Goal: Task Accomplishment & Management: Manage account settings

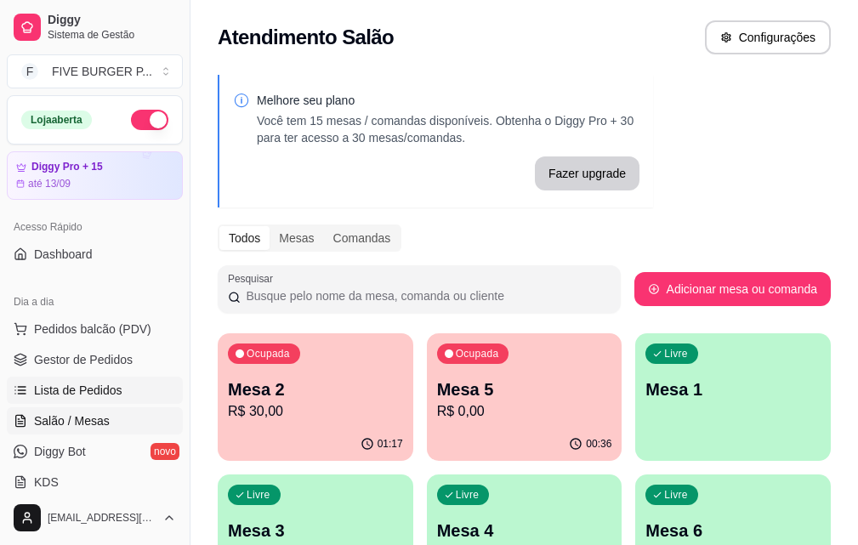
click at [95, 391] on span "Lista de Pedidos" at bounding box center [78, 390] width 88 height 17
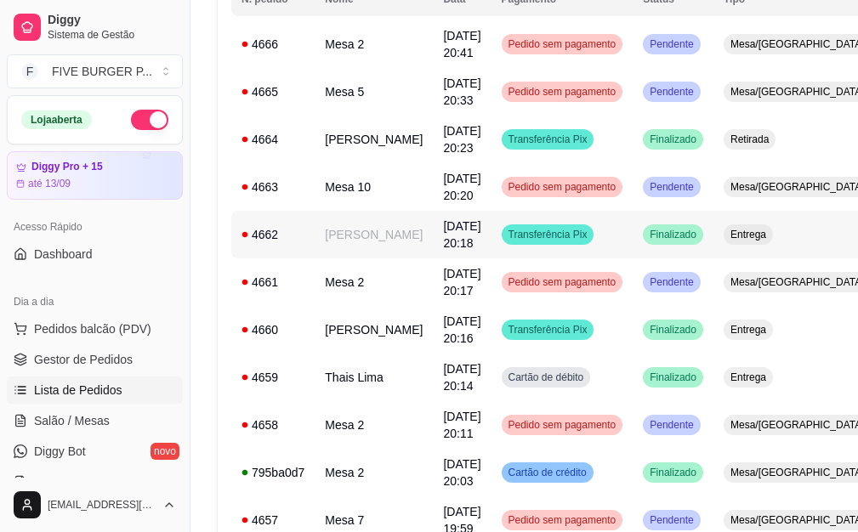
scroll to position [255, 0]
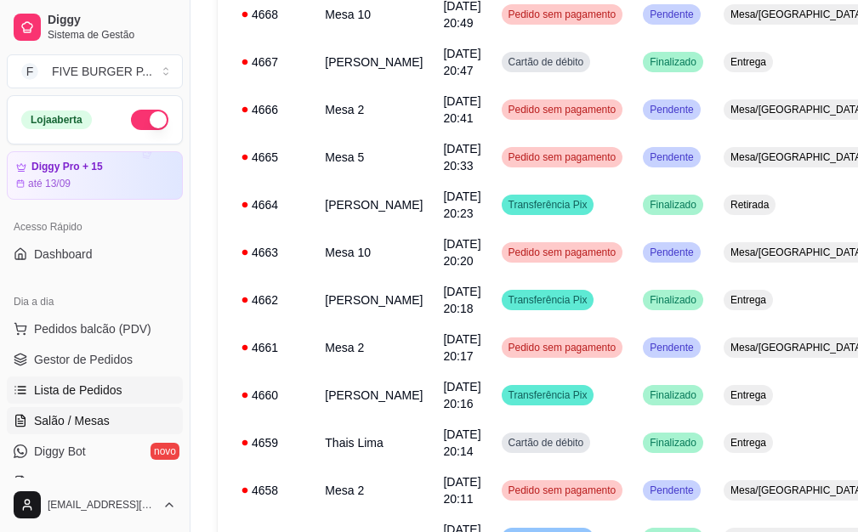
click at [116, 426] on link "Salão / Mesas" at bounding box center [95, 420] width 176 height 27
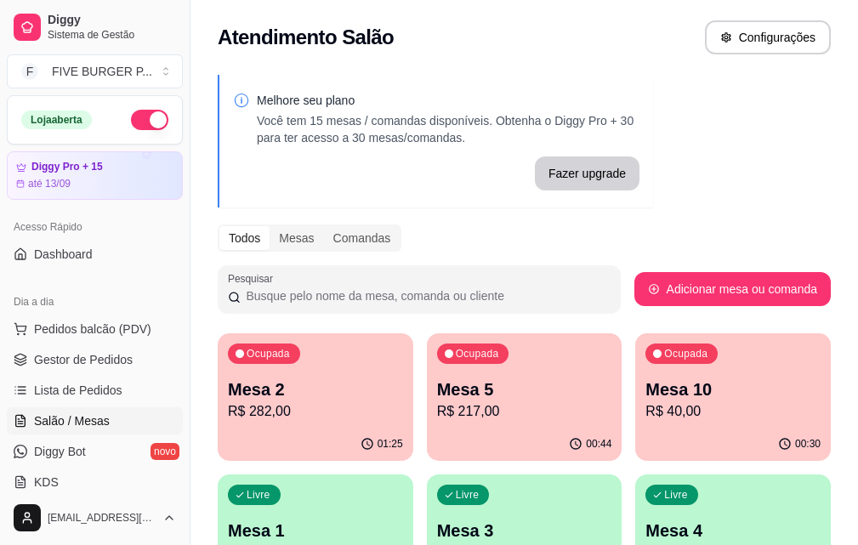
click at [646, 411] on p "R$ 40,00" at bounding box center [733, 411] width 175 height 20
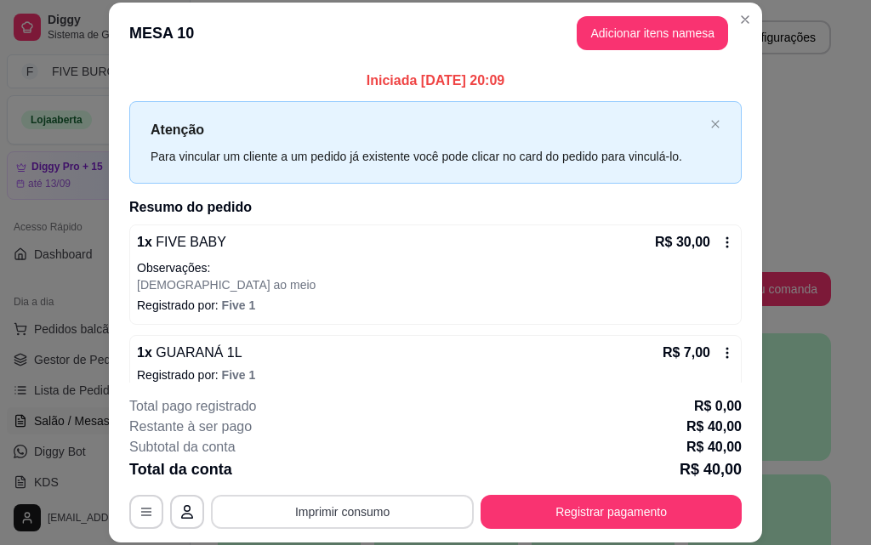
click at [424, 515] on button "Imprimir consumo" at bounding box center [342, 512] width 263 height 34
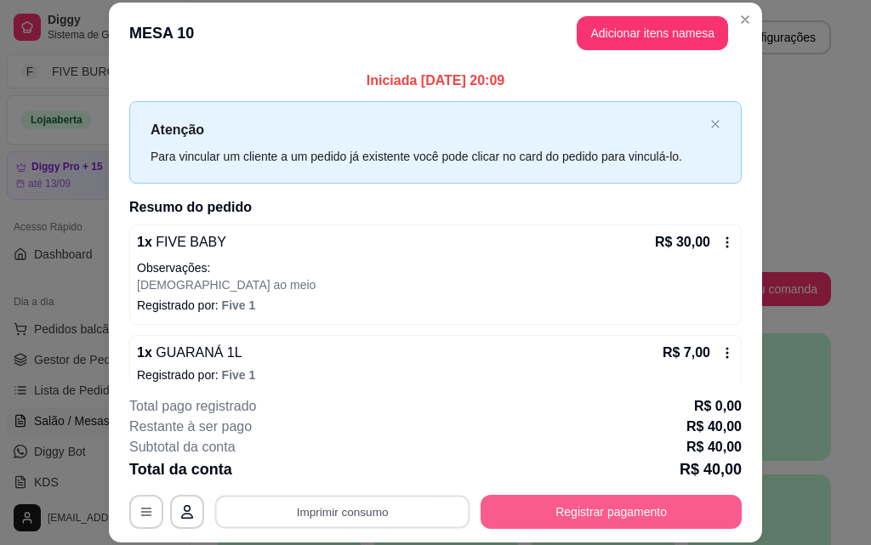
click at [596, 515] on button "Registrar pagamento" at bounding box center [611, 512] width 261 height 34
click at [605, 515] on button "Registrar pagamento" at bounding box center [611, 512] width 261 height 34
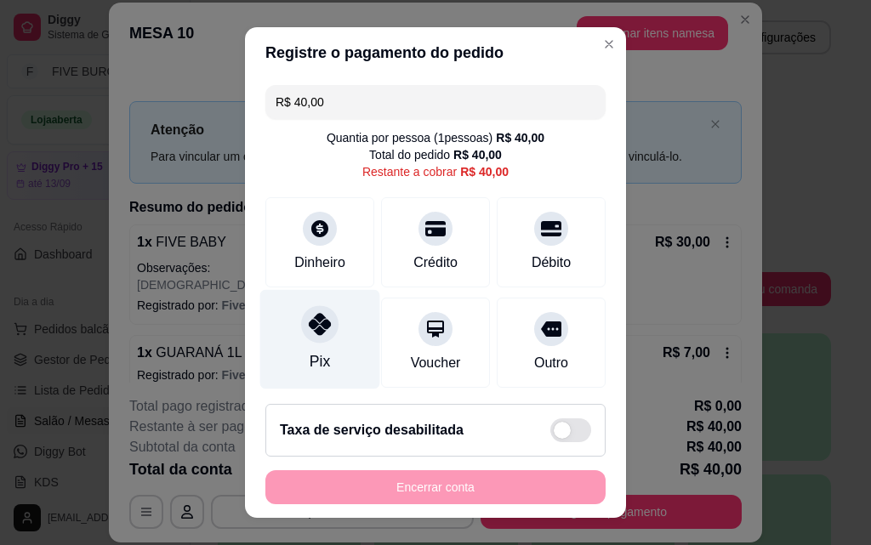
drag, startPoint x: 310, startPoint y: 334, endPoint x: 324, endPoint y: 351, distance: 22.3
click at [310, 337] on div at bounding box center [319, 323] width 37 height 37
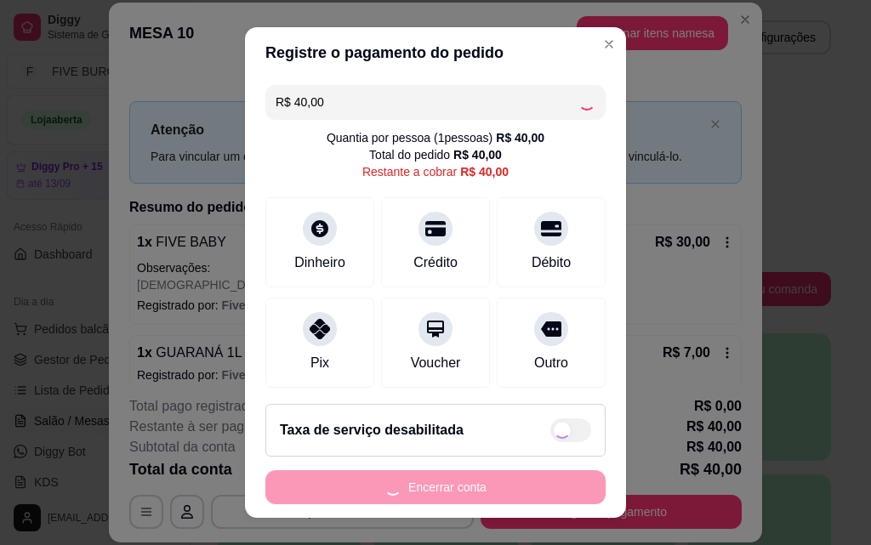
type input "R$ 0,00"
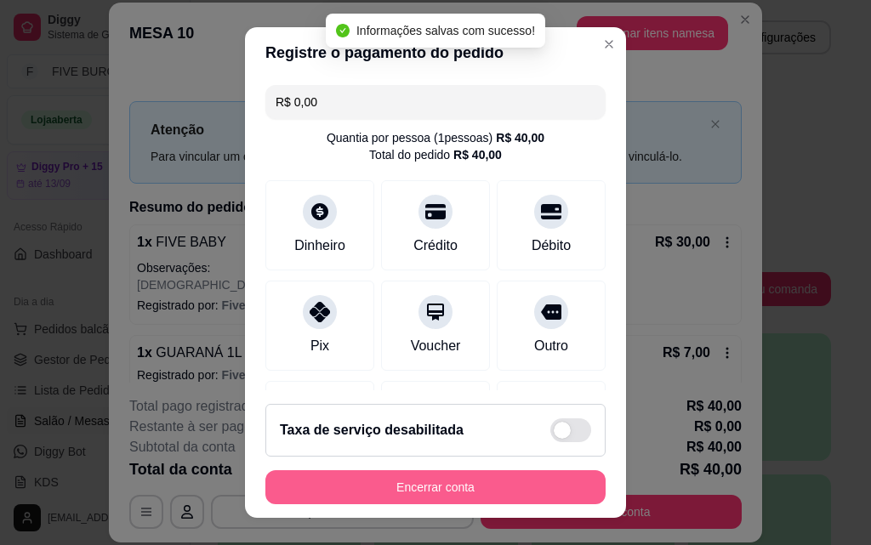
click at [495, 487] on button "Encerrar conta" at bounding box center [435, 487] width 340 height 34
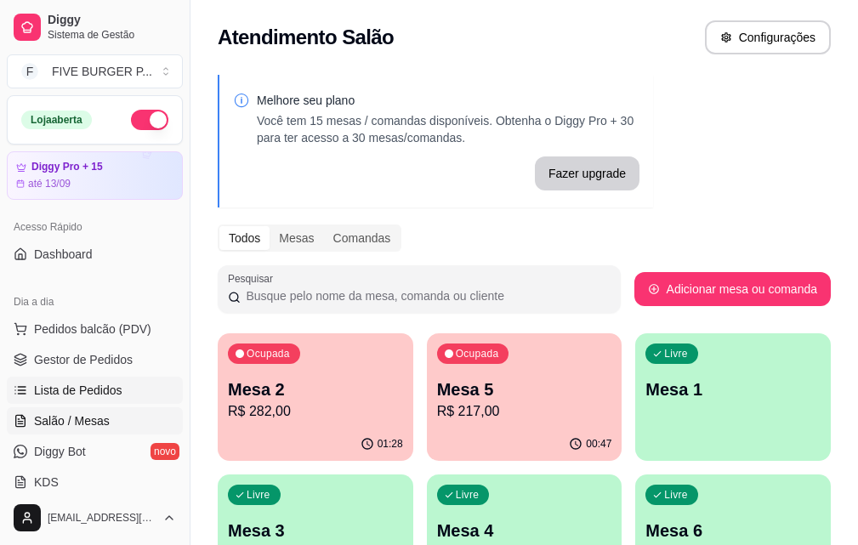
click at [128, 395] on link "Lista de Pedidos" at bounding box center [95, 390] width 176 height 27
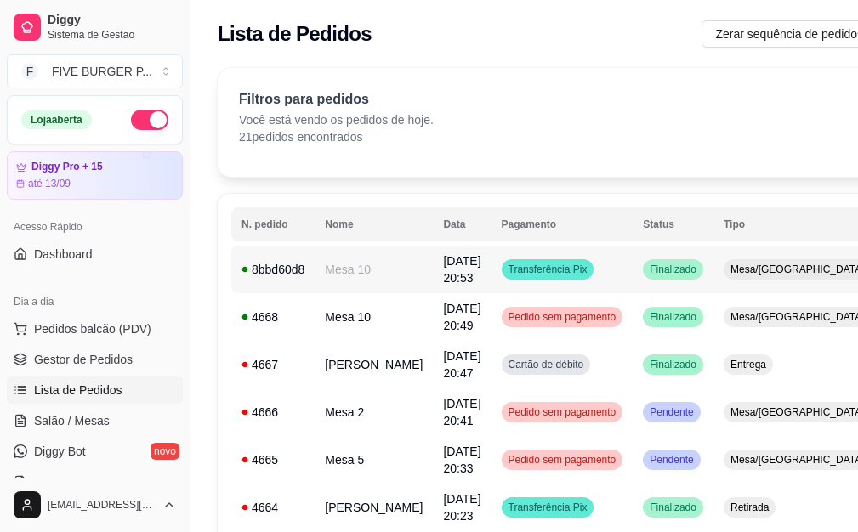
click at [561, 282] on td "Transferência Pix" at bounding box center [563, 270] width 142 height 48
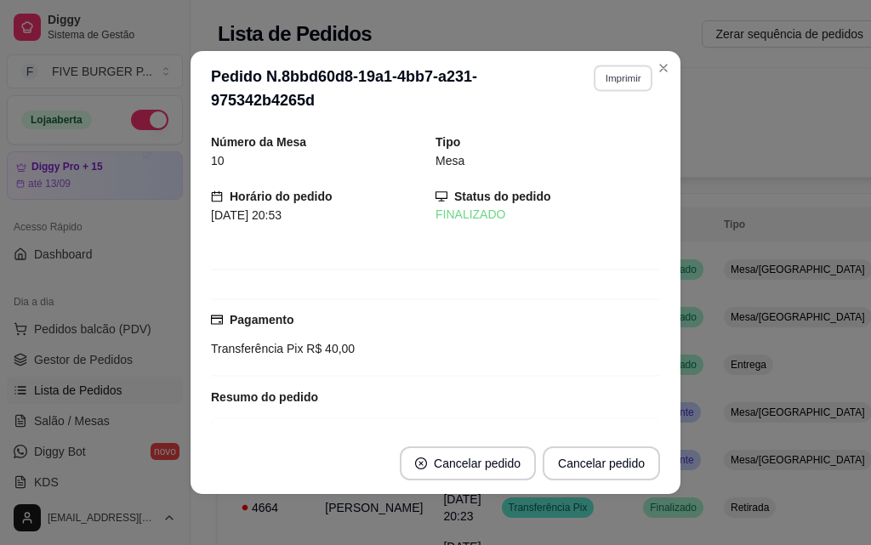
click at [606, 81] on button "Imprimir" at bounding box center [623, 78] width 59 height 26
click at [597, 134] on button "IMPRESSORA" at bounding box center [586, 137] width 123 height 27
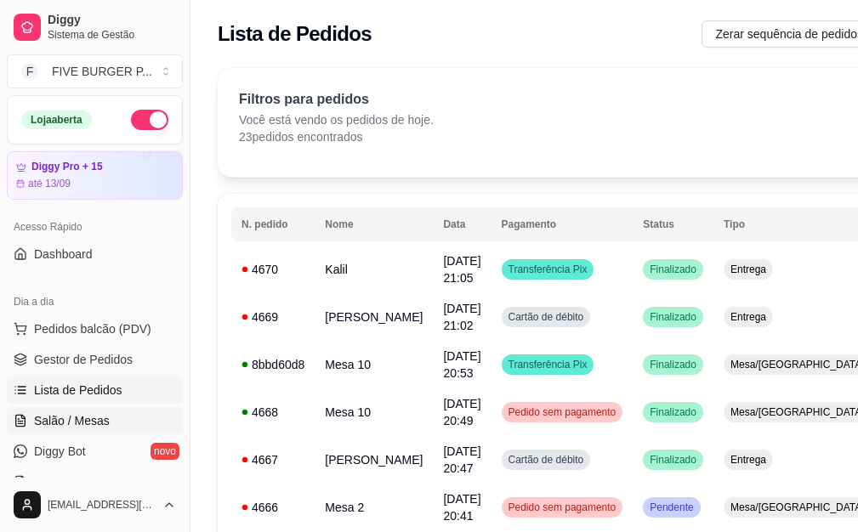
click at [143, 412] on link "Salão / Mesas" at bounding box center [95, 420] width 176 height 27
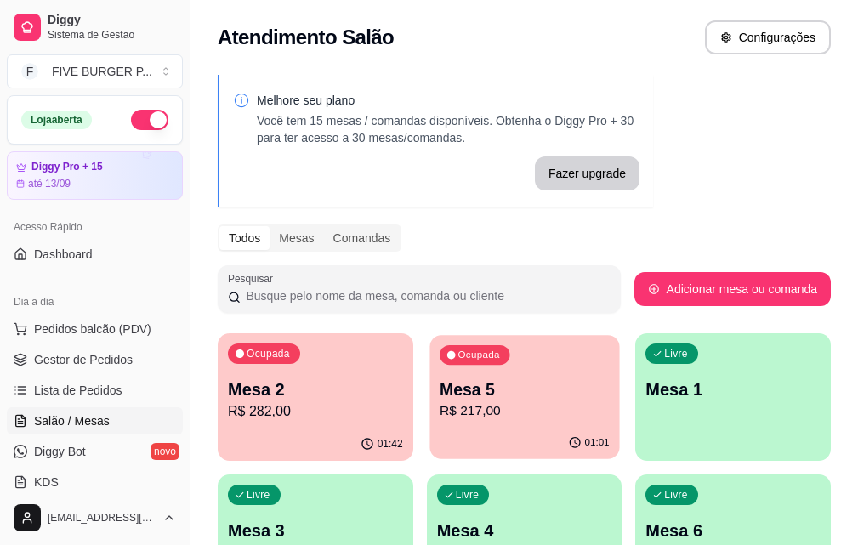
click at [472, 403] on p "R$ 217,00" at bounding box center [525, 411] width 170 height 20
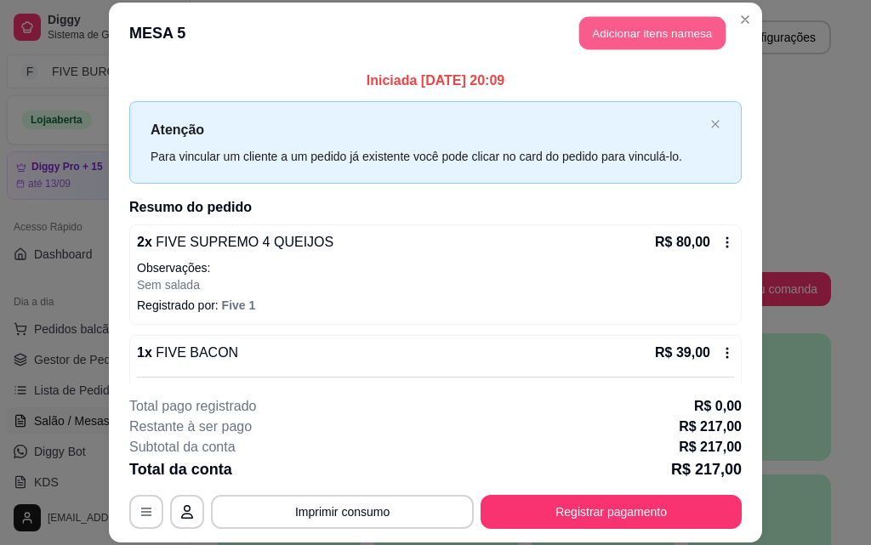
click at [657, 32] on button "Adicionar itens na mesa" at bounding box center [652, 33] width 146 height 33
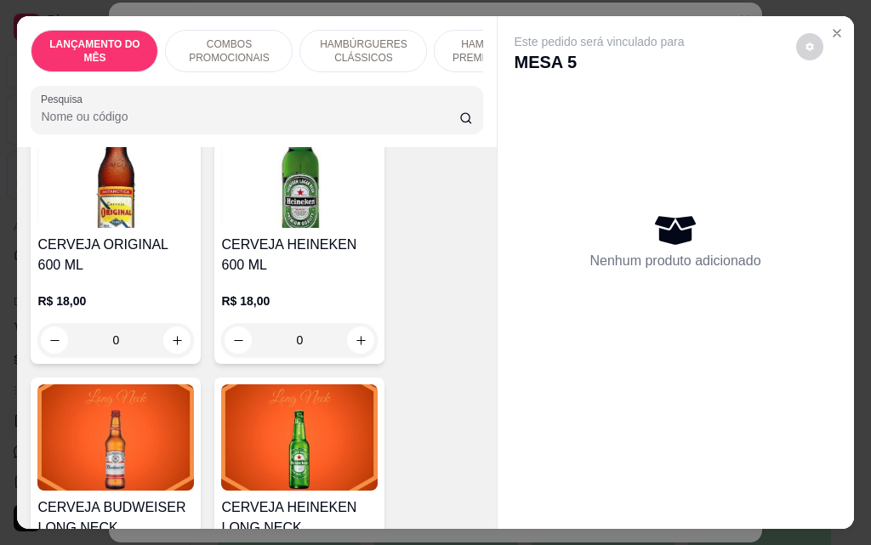
scroll to position [8590, 0]
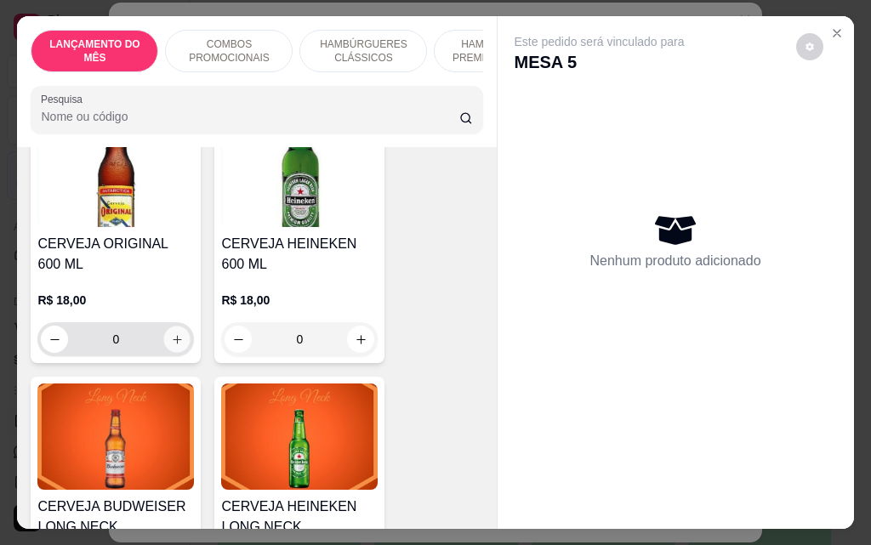
click at [164, 327] on button "increase-product-quantity" at bounding box center [177, 340] width 26 height 26
type input "1"
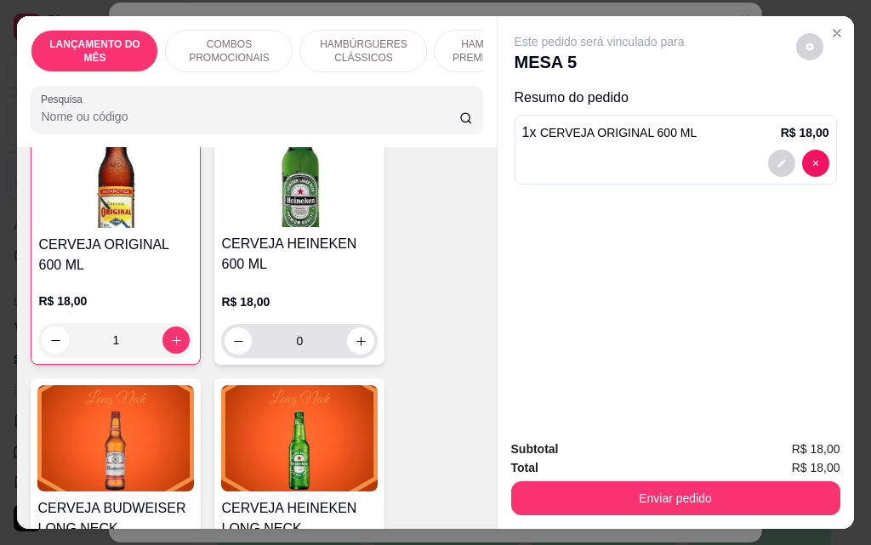
scroll to position [8591, 0]
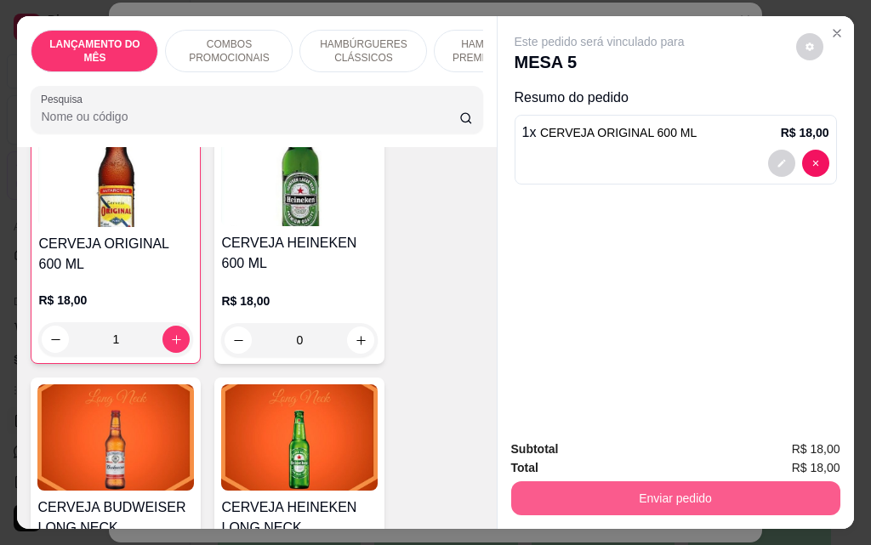
click at [682, 492] on button "Enviar pedido" at bounding box center [675, 498] width 329 height 34
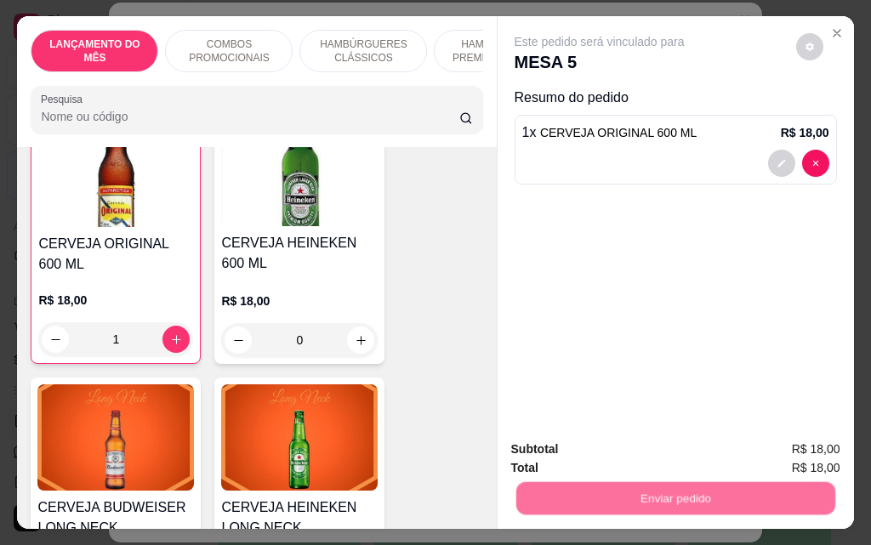
click at [675, 461] on button "Não registrar e enviar pedido" at bounding box center [619, 450] width 177 height 32
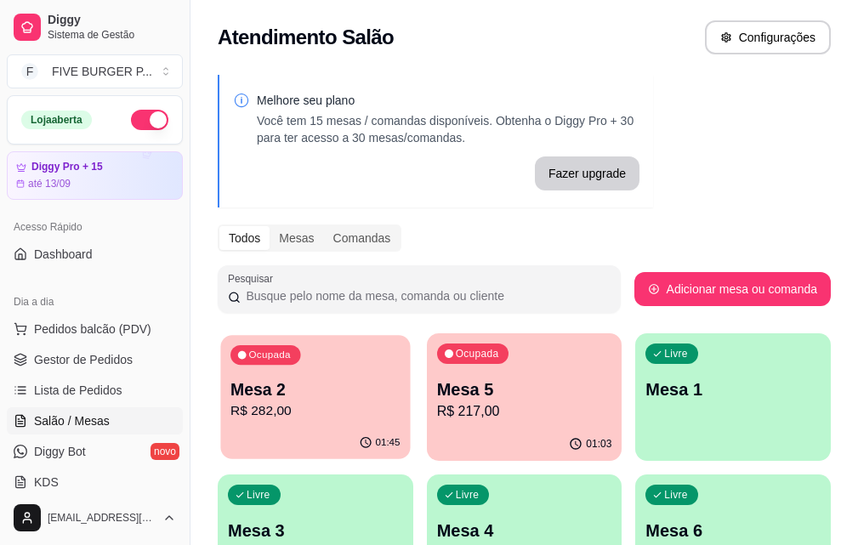
click at [282, 374] on div "Ocupada Mesa 2 R$ 282,00" at bounding box center [315, 381] width 190 height 92
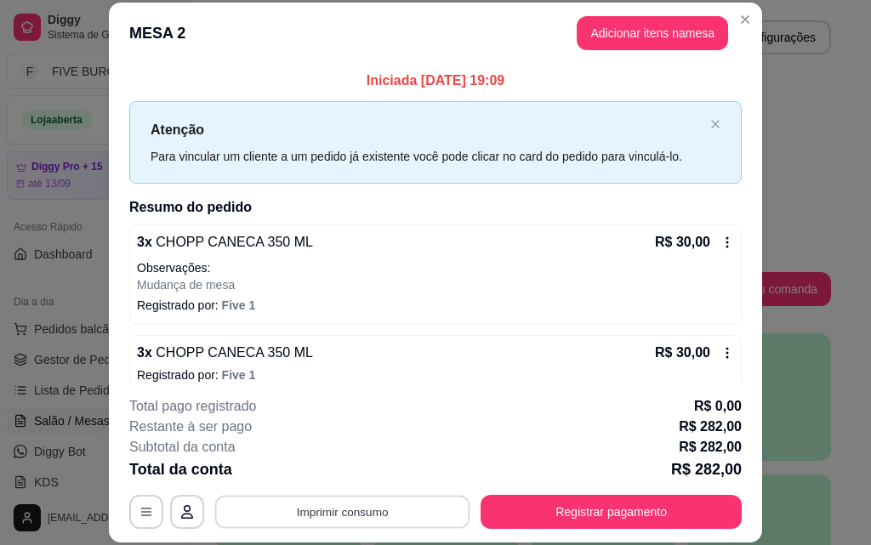
click at [361, 495] on div "**********" at bounding box center [435, 512] width 612 height 34
click at [375, 517] on button "Imprimir consumo" at bounding box center [342, 511] width 255 height 33
click at [363, 483] on button "IMPRESSORA" at bounding box center [341, 472] width 123 height 27
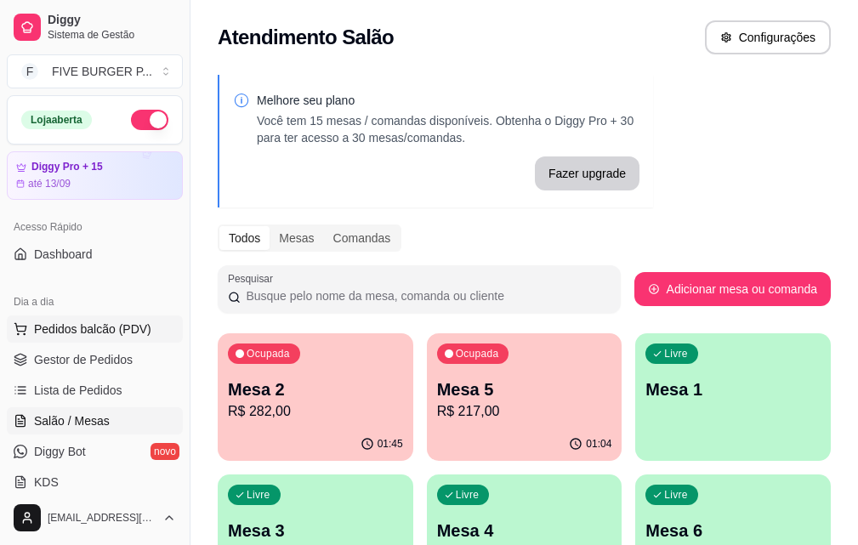
click at [121, 334] on span "Pedidos balcão (PDV)" at bounding box center [92, 329] width 117 height 17
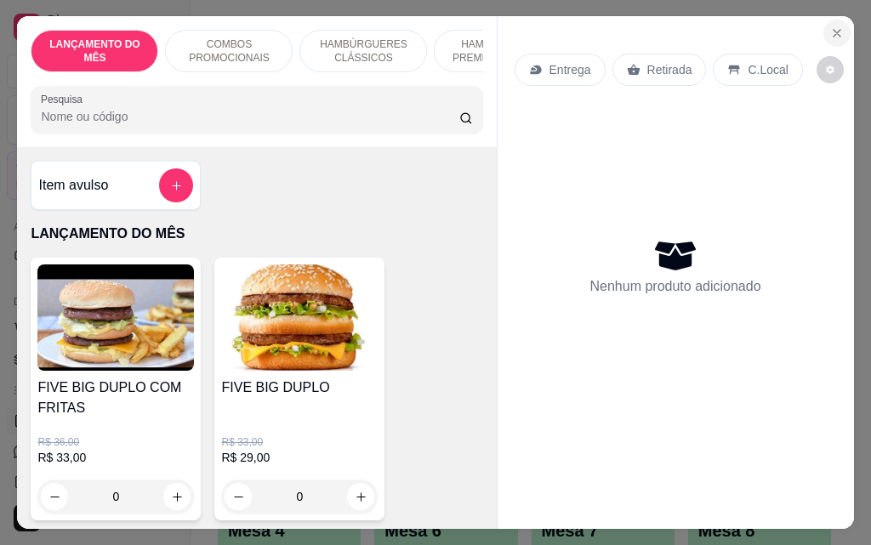
click at [829, 35] on button "Close" at bounding box center [836, 33] width 27 height 27
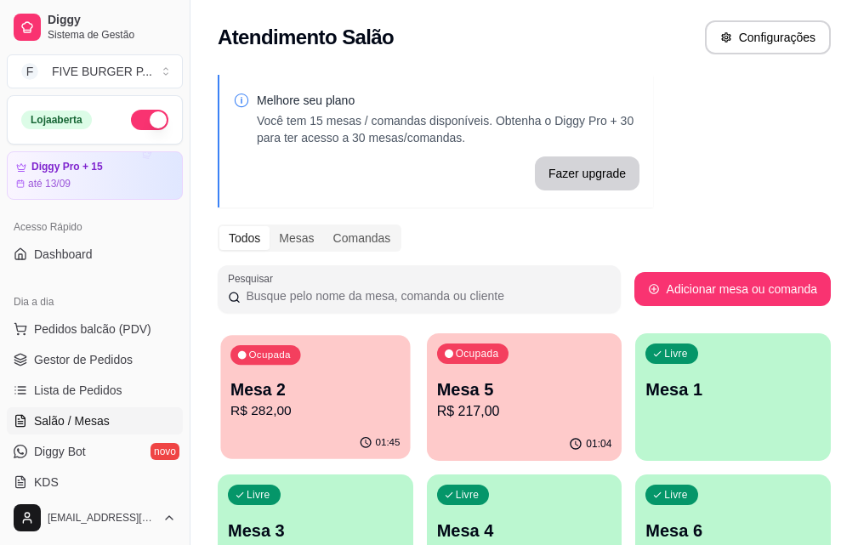
click at [254, 407] on p "R$ 282,00" at bounding box center [314, 411] width 169 height 20
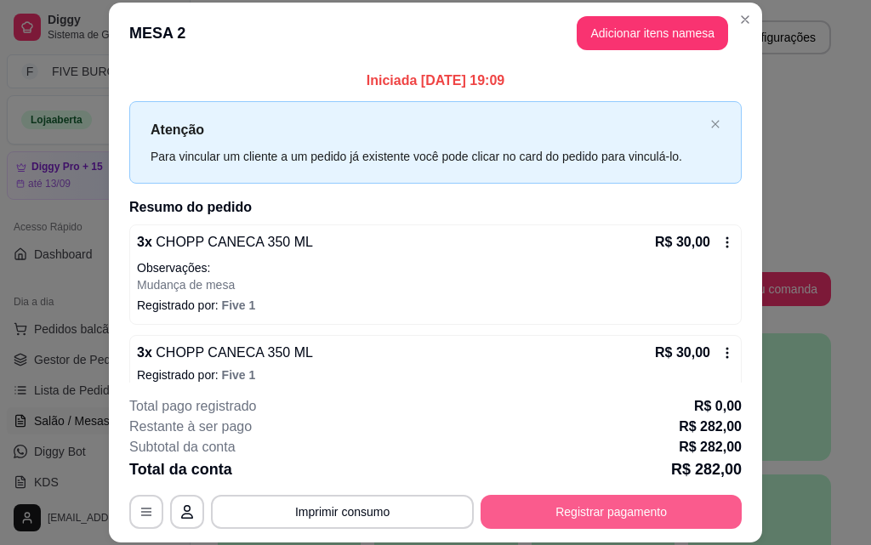
click at [637, 511] on button "Registrar pagamento" at bounding box center [611, 512] width 261 height 34
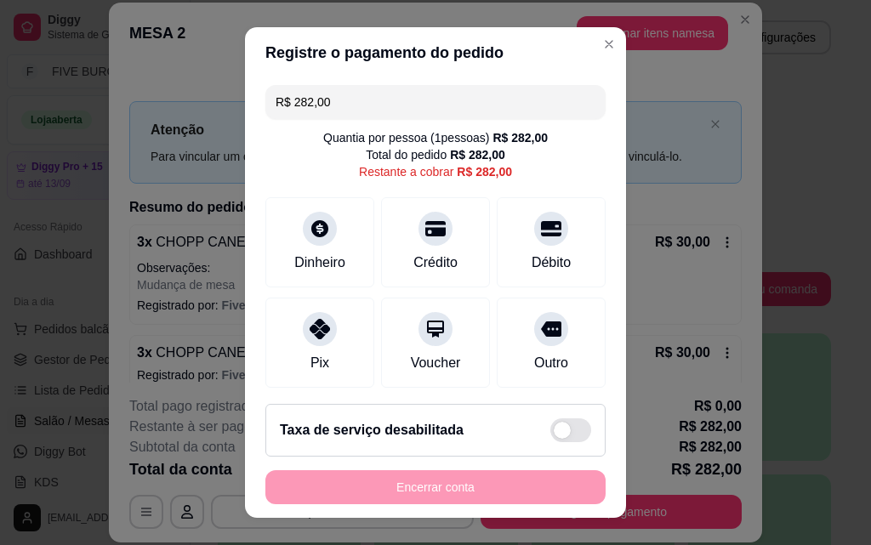
drag, startPoint x: 360, startPoint y: 109, endPoint x: 4, endPoint y: 69, distance: 357.8
click at [4, 69] on div "Registre o pagamento do pedido R$ 282,00 Quantia por pessoa ( 1 pessoas) R$ 282…" at bounding box center [435, 272] width 871 height 545
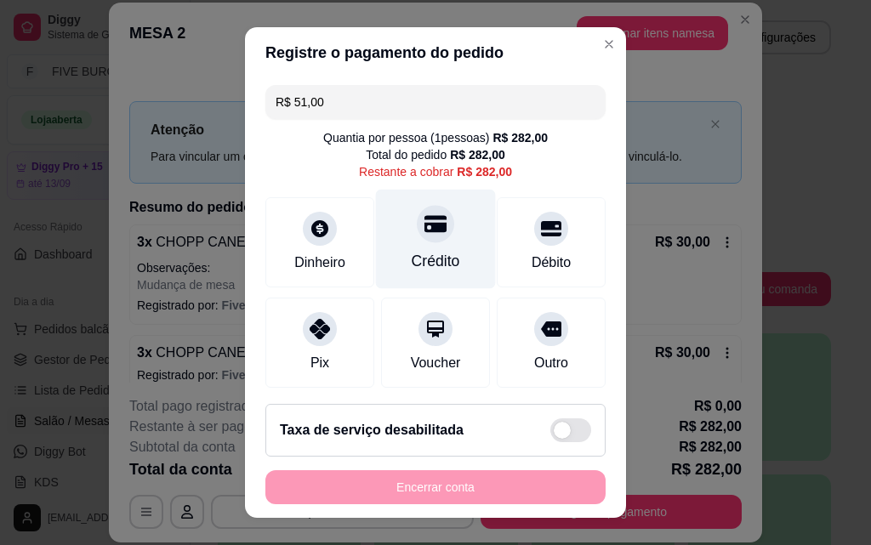
click at [443, 260] on div "Crédito" at bounding box center [436, 240] width 120 height 100
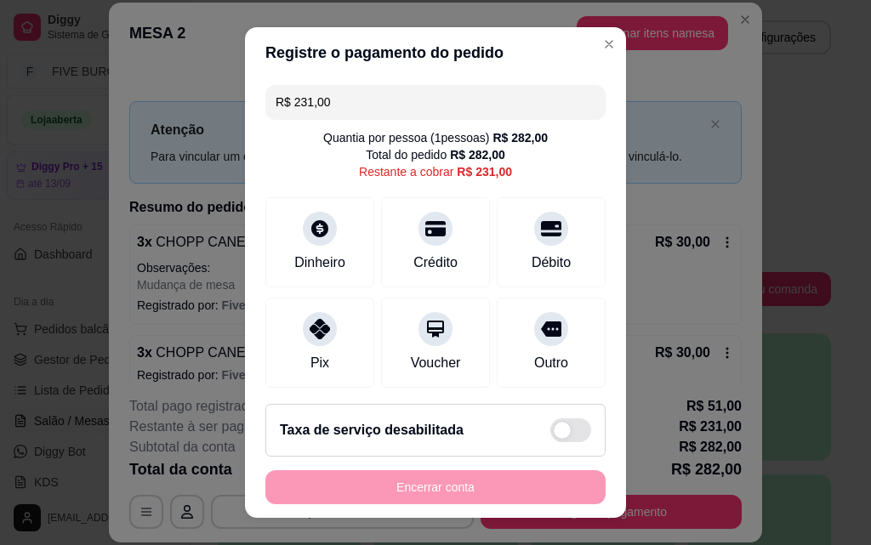
drag, startPoint x: 349, startPoint y: 94, endPoint x: 151, endPoint y: 107, distance: 197.8
click at [152, 107] on div "Registre o pagamento do pedido R$ 231,00 Quantia por pessoa ( 1 pessoas) R$ 282…" at bounding box center [435, 272] width 871 height 545
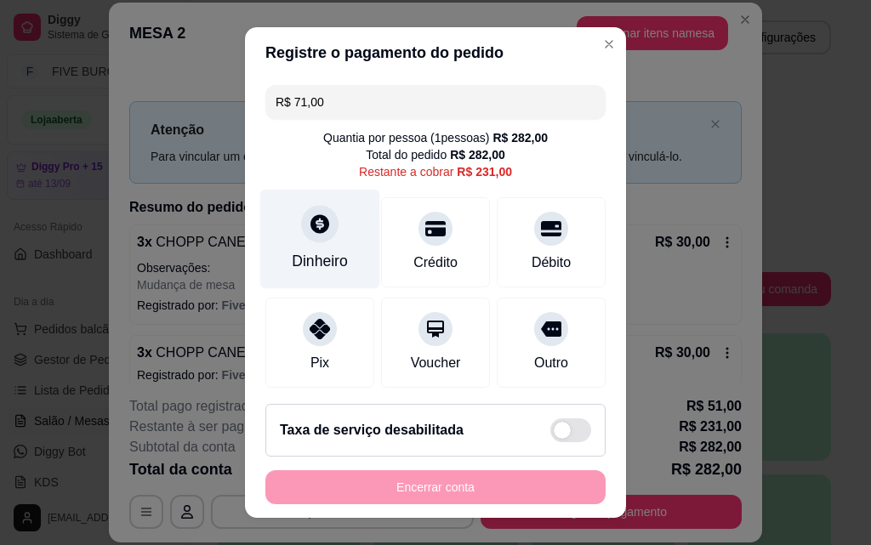
type input "R$ 71,00"
click at [316, 242] on div at bounding box center [319, 223] width 37 height 37
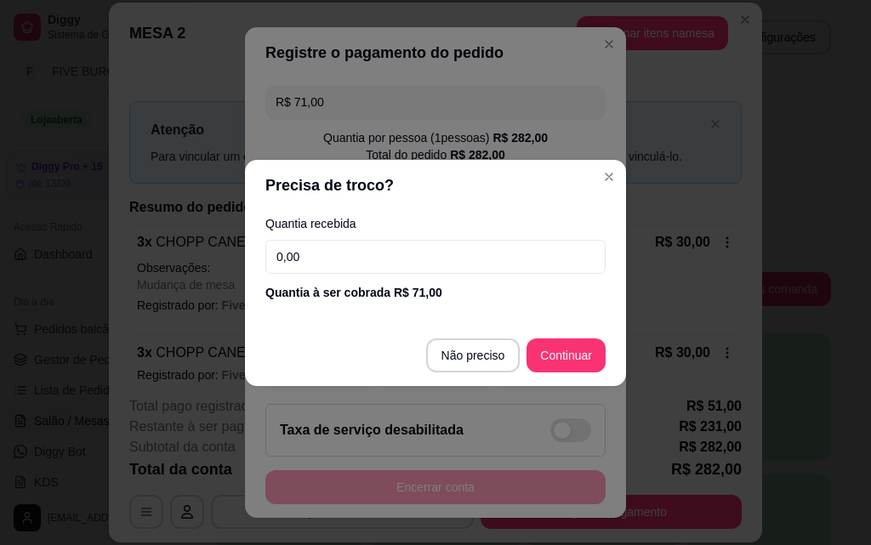
click at [321, 253] on input "0,00" at bounding box center [435, 257] width 340 height 34
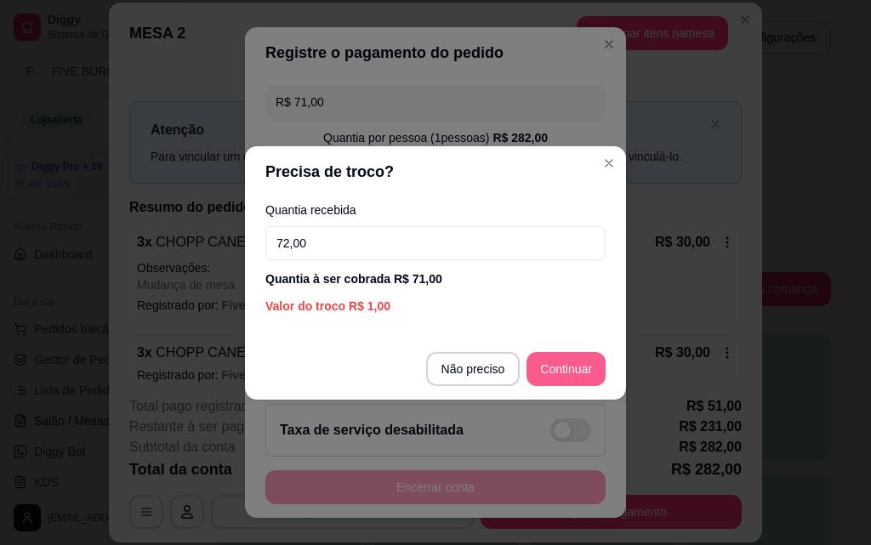
type input "72,00"
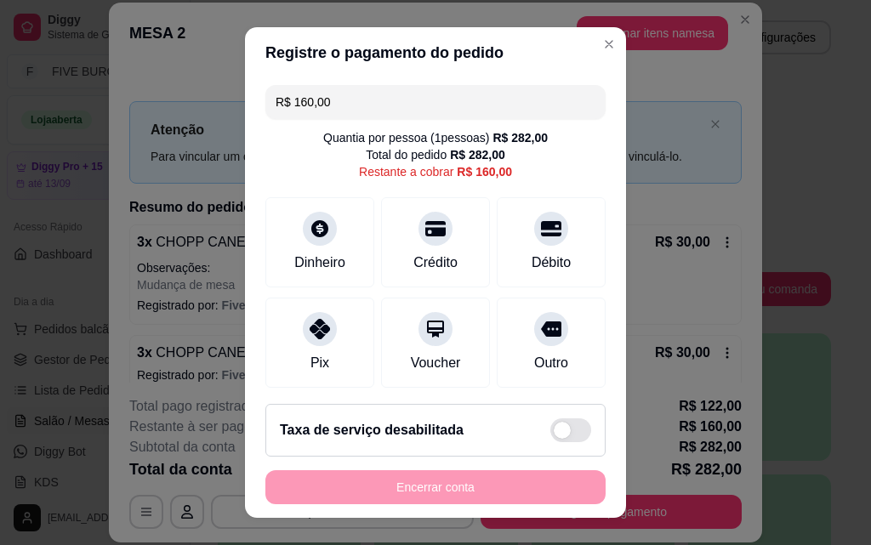
drag, startPoint x: 345, startPoint y: 86, endPoint x: 0, endPoint y: 141, distance: 349.7
click at [0, 141] on div "Registre o pagamento do pedido R$ 160,00 Quantia por pessoa ( 1 pessoas) R$ 282…" at bounding box center [435, 272] width 871 height 545
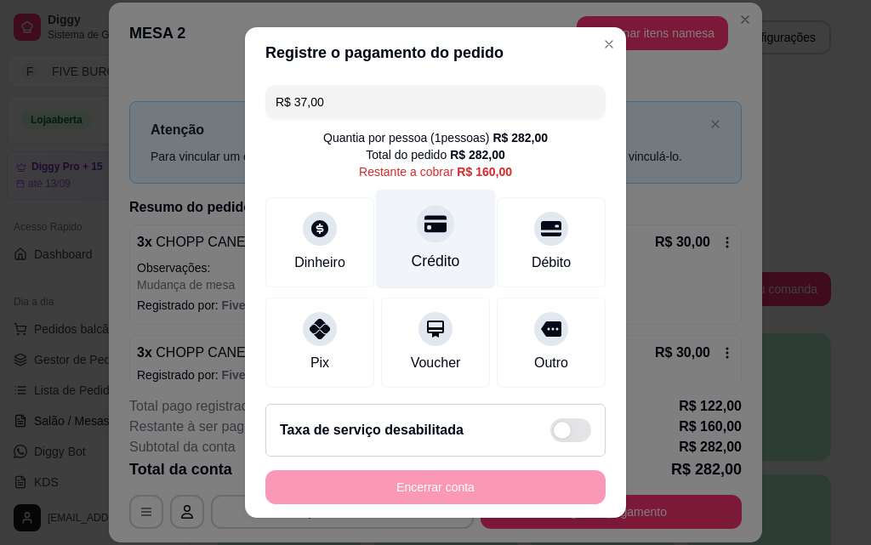
click at [423, 249] on div "Crédito" at bounding box center [436, 240] width 120 height 100
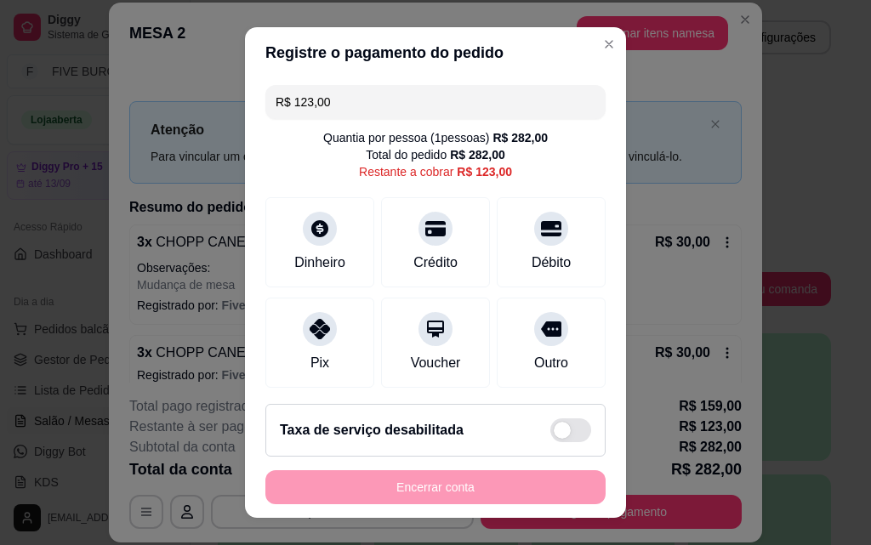
drag, startPoint x: 361, startPoint y: 111, endPoint x: 175, endPoint y: 109, distance: 186.3
click at [175, 109] on div "Registre o pagamento do pedido R$ 123,00 Quantia por pessoa ( 1 pessoas) R$ 282…" at bounding box center [435, 272] width 871 height 545
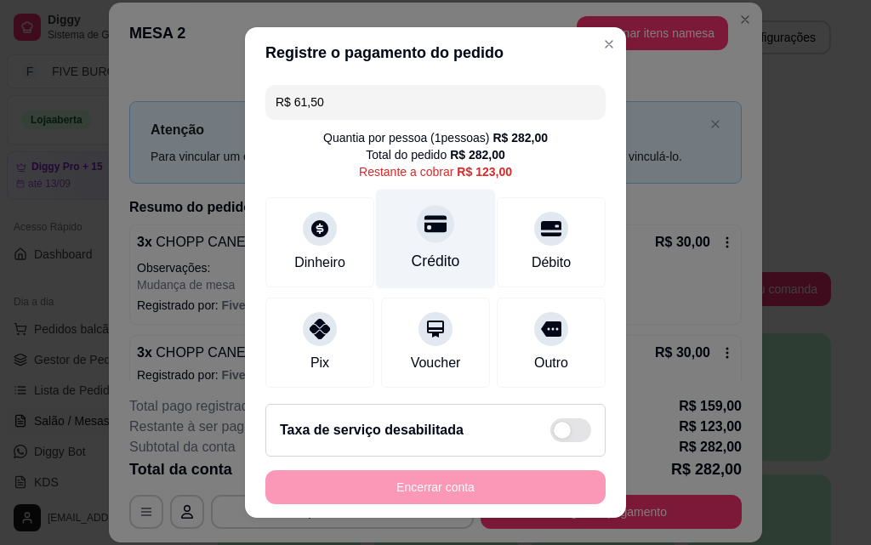
click at [444, 270] on div "Crédito" at bounding box center [436, 240] width 120 height 100
click at [454, 248] on div "Crédito" at bounding box center [436, 240] width 120 height 100
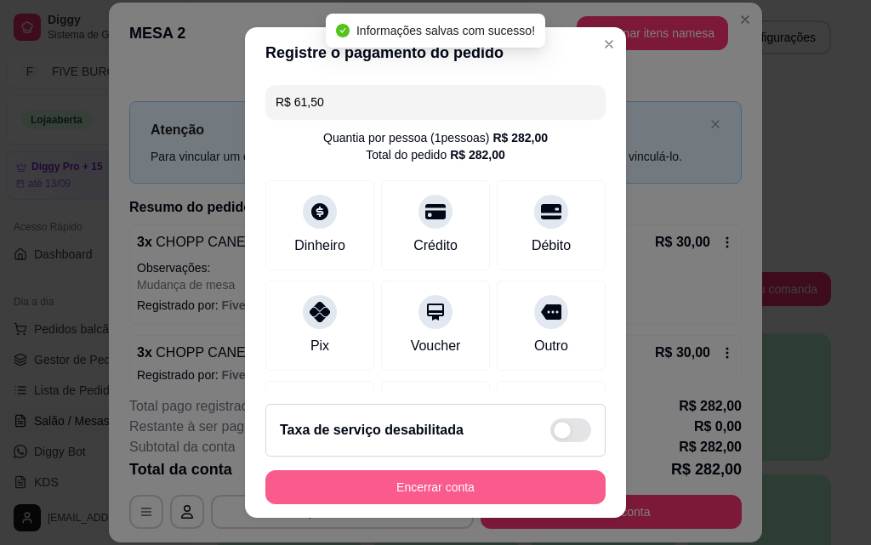
type input "R$ 0,00"
click at [497, 486] on button "Encerrar conta" at bounding box center [435, 487] width 340 height 34
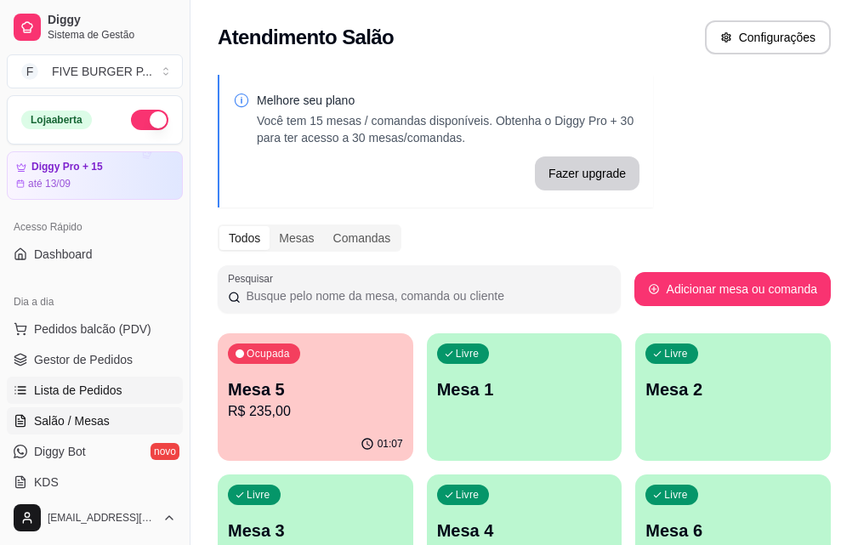
click at [155, 389] on link "Lista de Pedidos" at bounding box center [95, 390] width 176 height 27
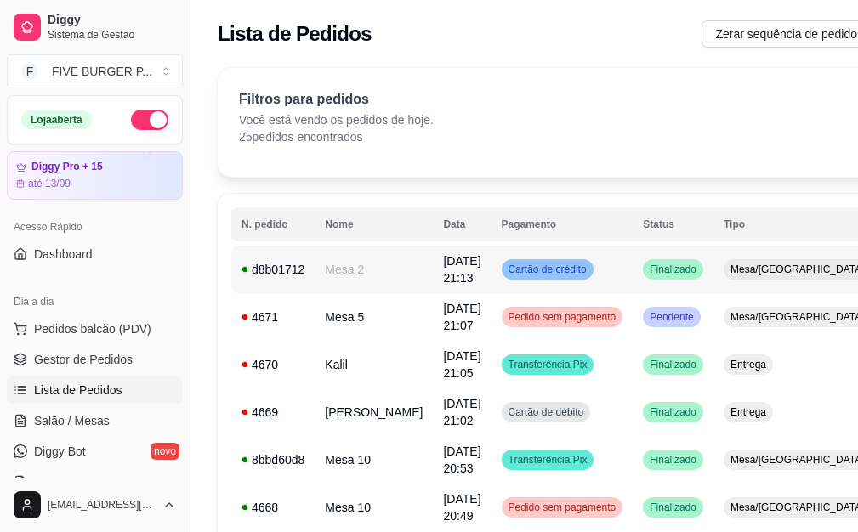
click at [595, 281] on td "Cartão de crédito" at bounding box center [563, 270] width 142 height 48
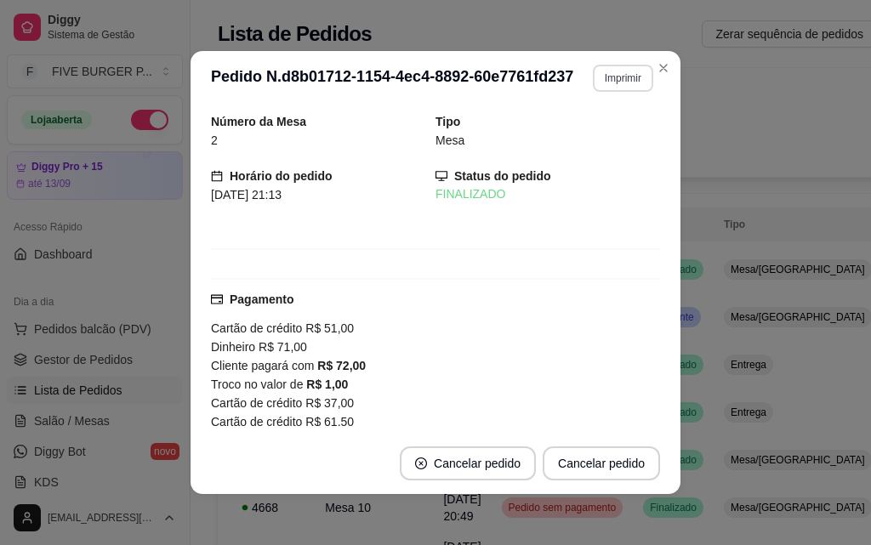
click at [618, 74] on button "Imprimir" at bounding box center [623, 78] width 60 height 27
click at [600, 140] on button "IMPRESSORA" at bounding box center [586, 137] width 123 height 27
